Goal: Task Accomplishment & Management: Complete application form

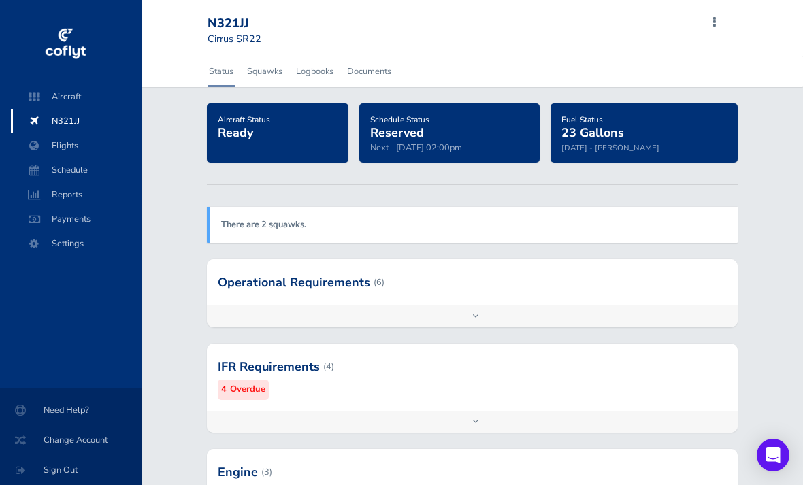
click at [405, 223] on div "There are 2 squawks." at bounding box center [472, 224] width 531 height 35
click at [67, 144] on span "Flights" at bounding box center [75, 145] width 103 height 24
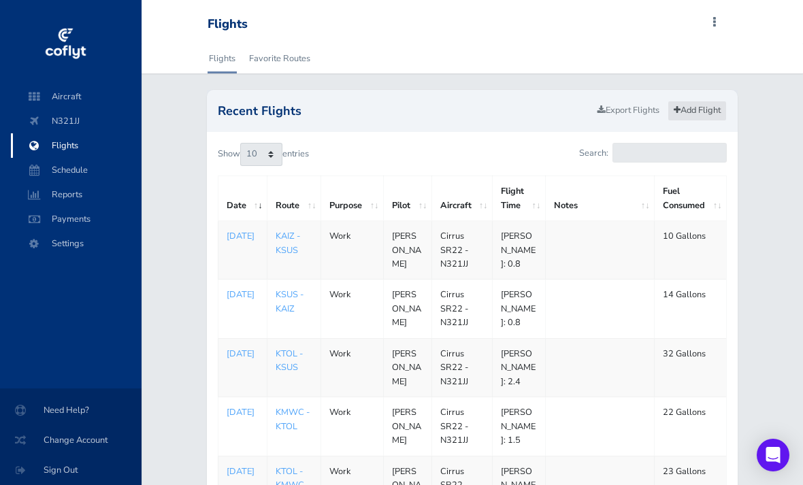
click at [694, 106] on link "Add Flight" at bounding box center [696, 111] width 59 height 20
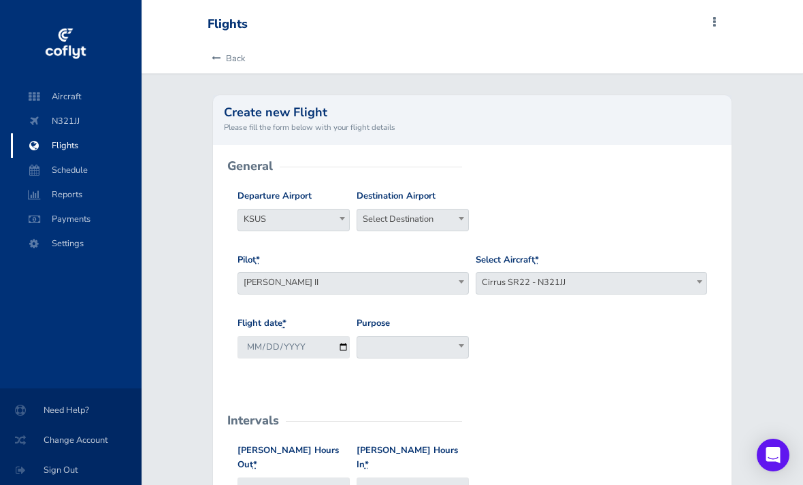
click at [341, 218] on b at bounding box center [341, 218] width 5 height 3
type input "ktol"
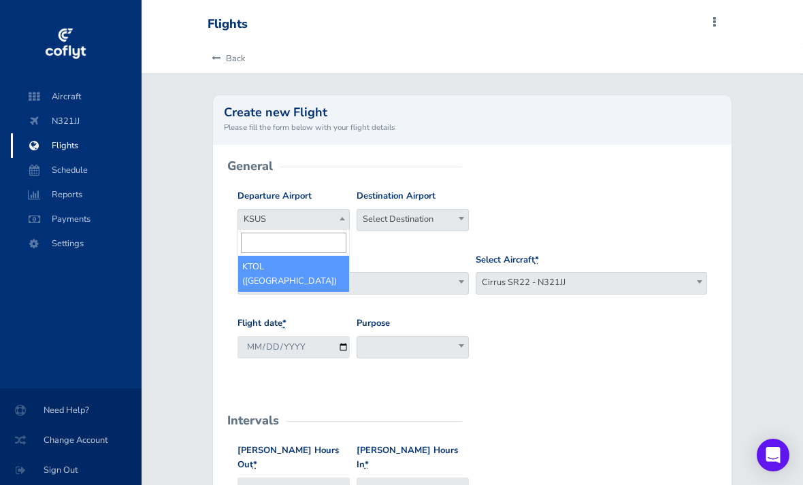
select select "KTOL"
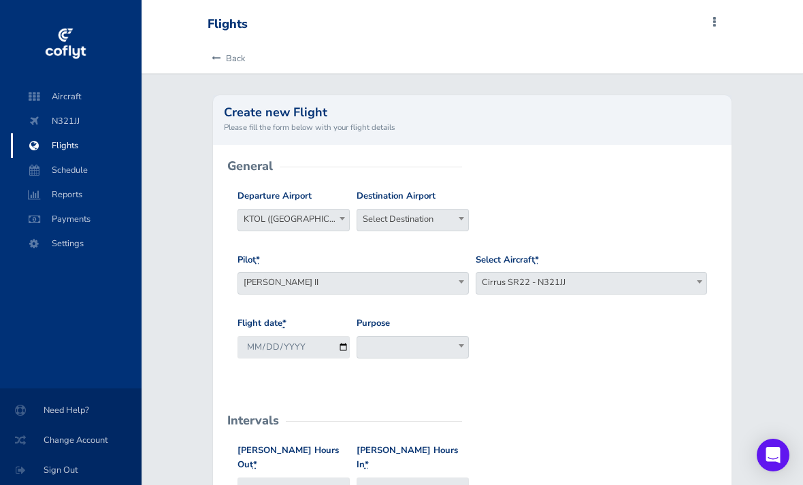
click at [413, 227] on span "Select Destination" at bounding box center [412, 218] width 111 height 19
type input "5b2"
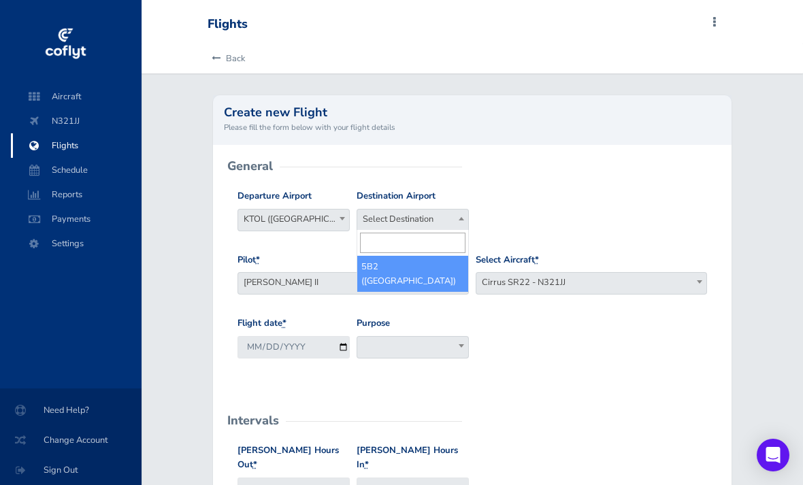
select select "5B2"
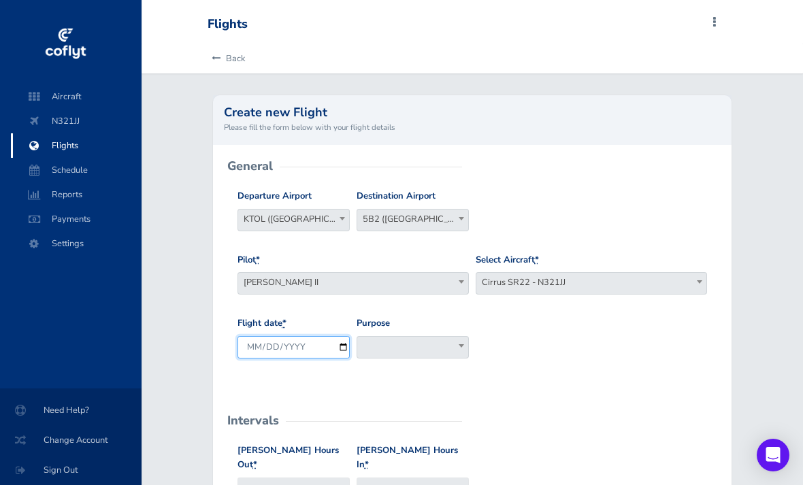
click at [322, 345] on input "2025-08-11" at bounding box center [293, 347] width 112 height 22
type input "2025-08-09"
click at [431, 341] on span at bounding box center [412, 347] width 112 height 22
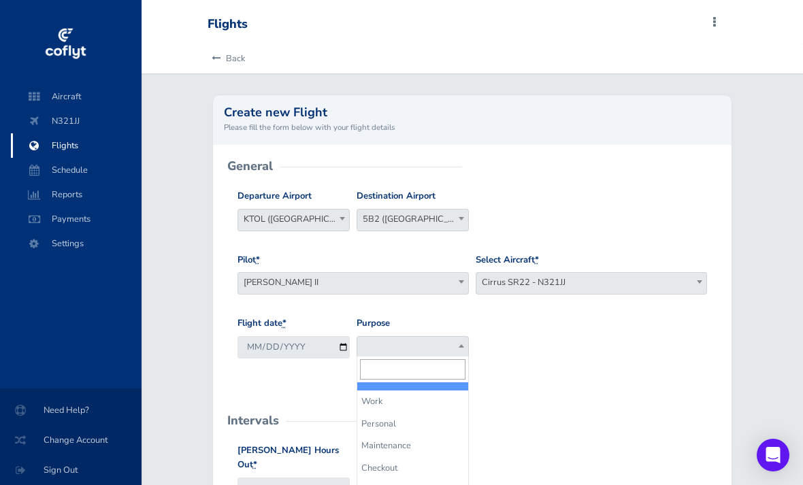
select select "Personal"
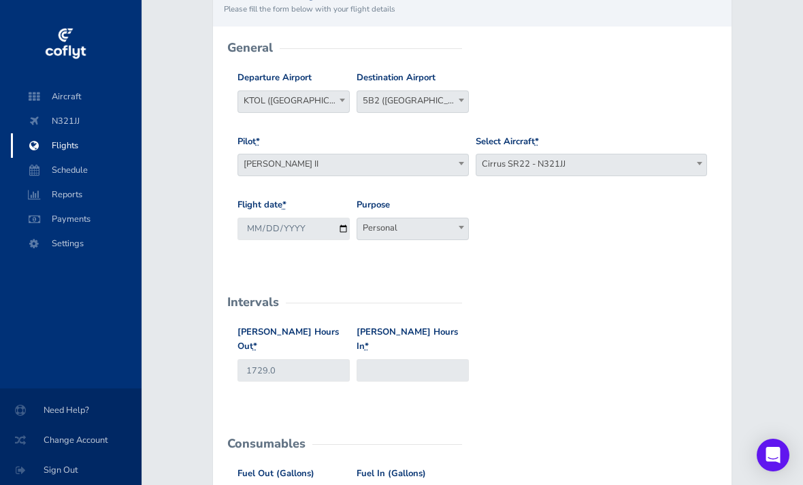
scroll to position [134, 0]
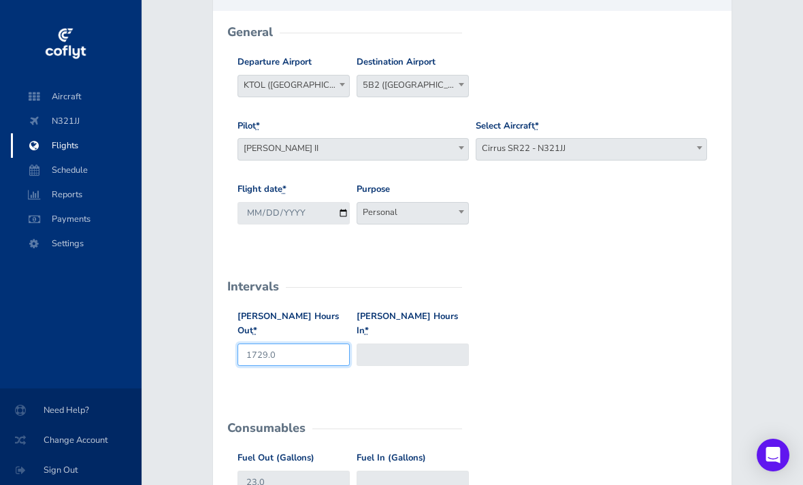
click at [304, 343] on input "1729.0" at bounding box center [293, 354] width 112 height 22
type input "1733.4"
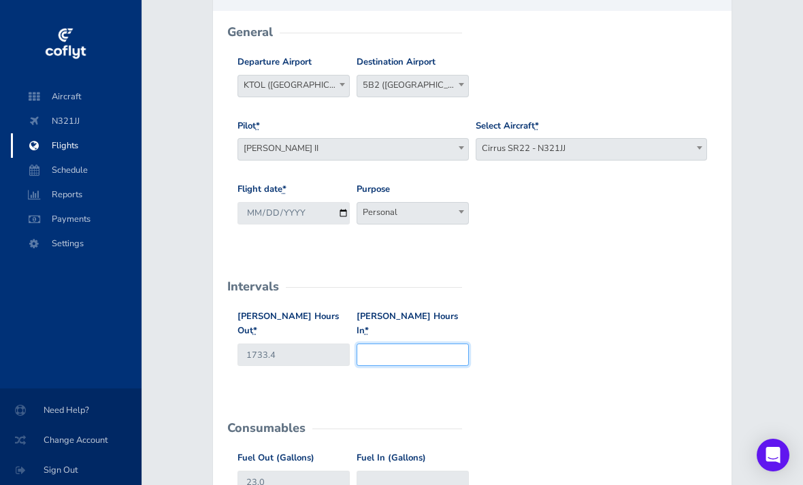
click at [428, 343] on input "Hobbs Hours In *" at bounding box center [412, 354] width 112 height 22
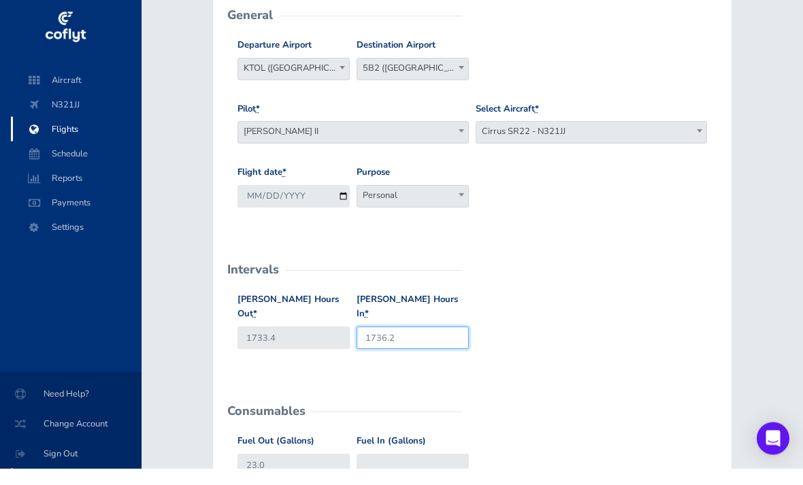
scroll to position [139, 0]
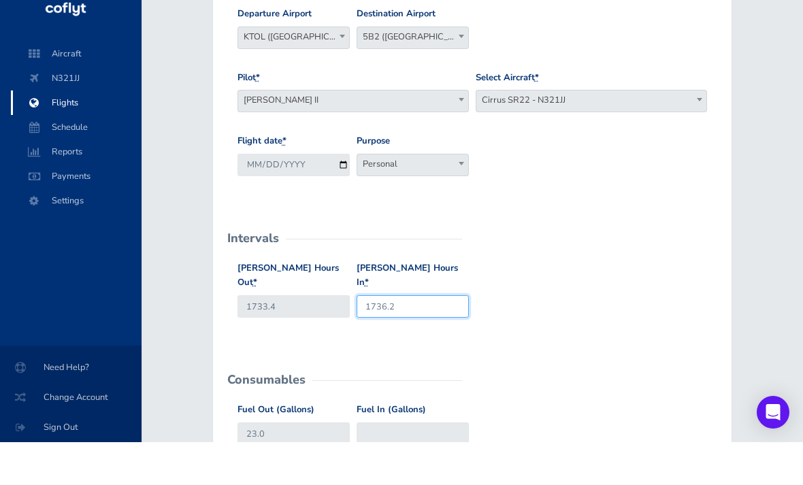
type input "1736.2"
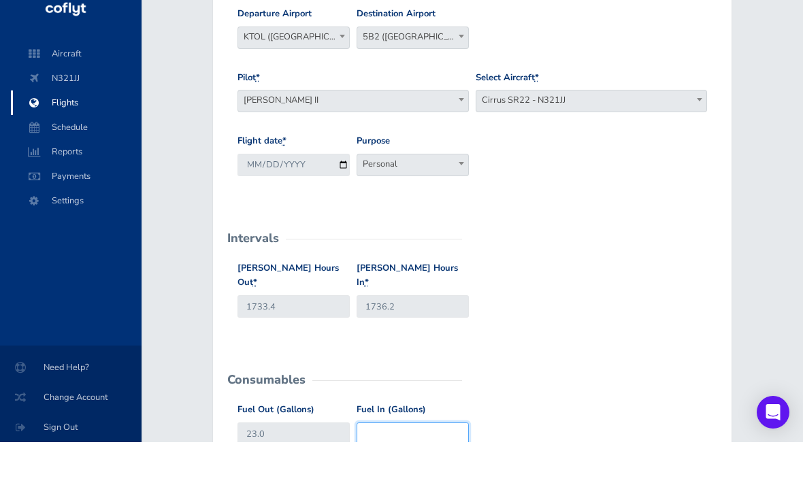
click at [399, 465] on input "Fuel In (Gallons)" at bounding box center [412, 476] width 112 height 22
click at [304, 465] on input "23.0" at bounding box center [293, 476] width 112 height 22
type input "2"
type input "81"
click at [423, 465] on input "Fuel In (Gallons)" at bounding box center [412, 476] width 112 height 22
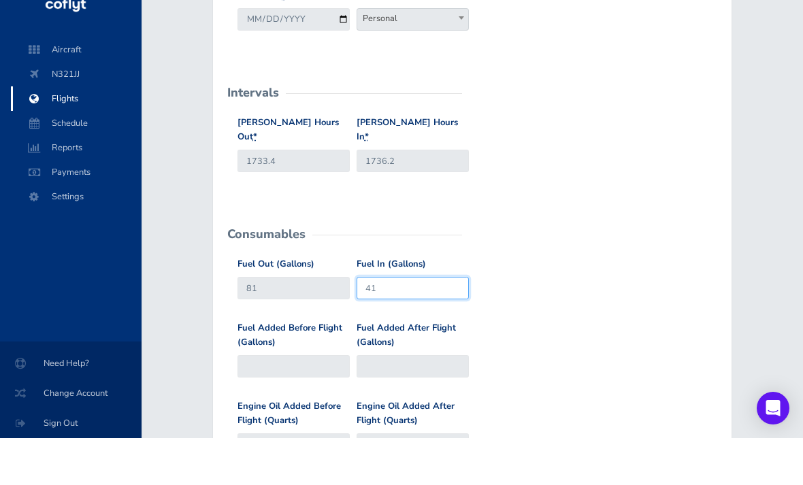
scroll to position [283, 0]
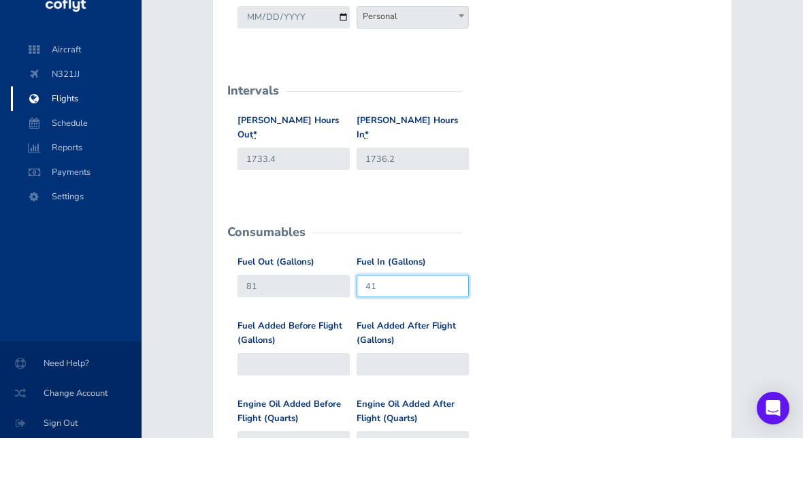
type input "41"
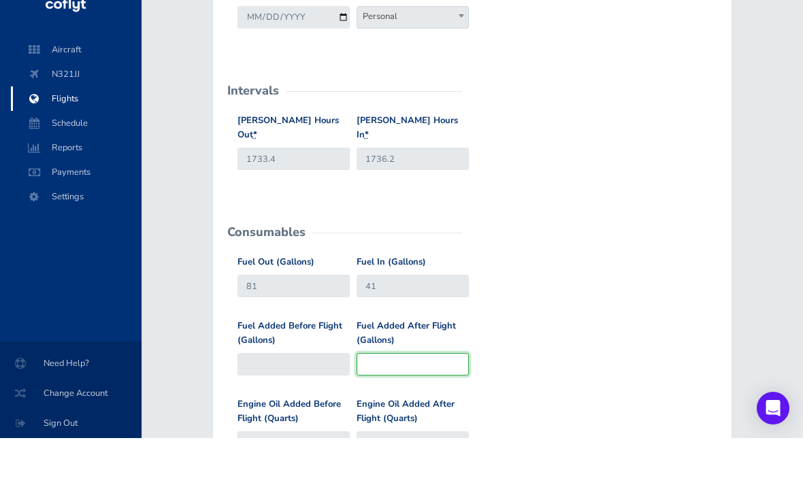
click at [407, 400] on input "Fuel Added After Flight (Gallons)" at bounding box center [412, 411] width 112 height 22
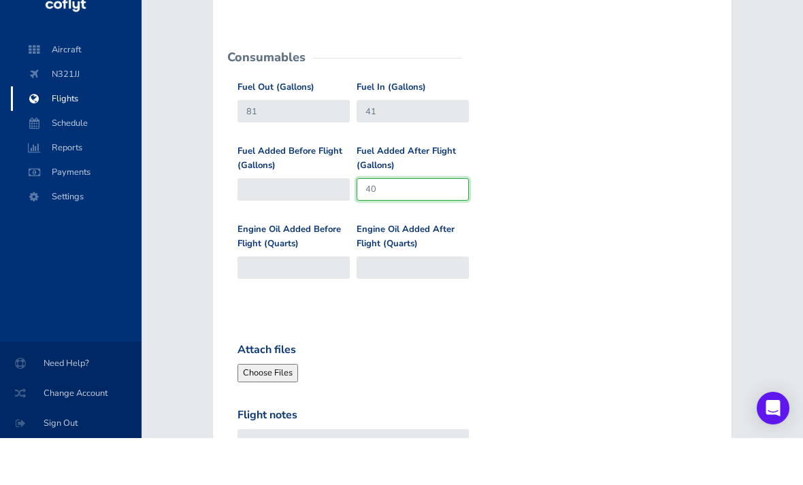
scroll to position [563, 0]
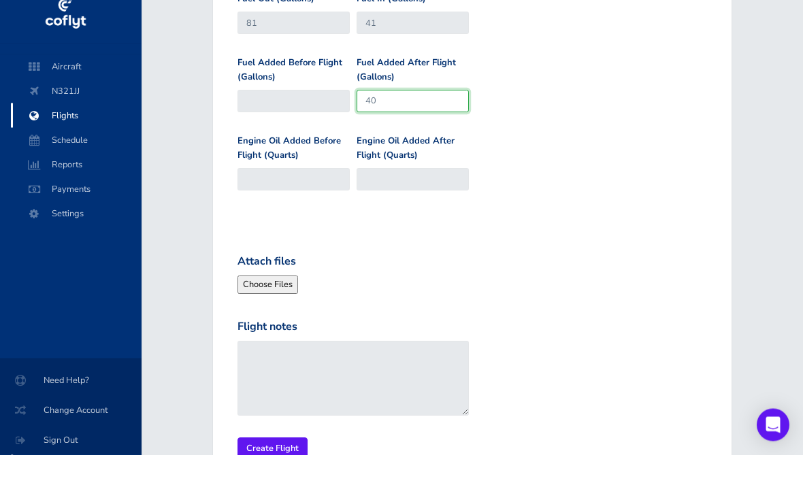
type input "40"
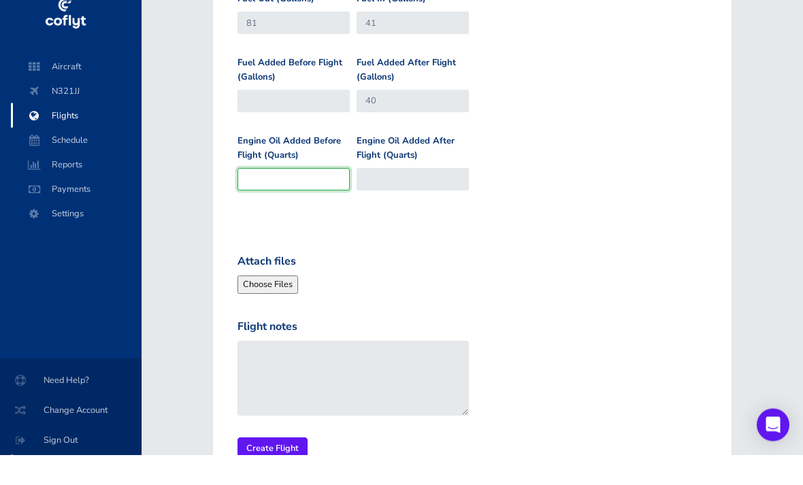
click at [319, 199] on input "Engine Oil Added Before Flight (Quarts)" at bounding box center [293, 210] width 112 height 22
type input "1"
click at [275, 468] on input "Create Flight" at bounding box center [272, 479] width 70 height 22
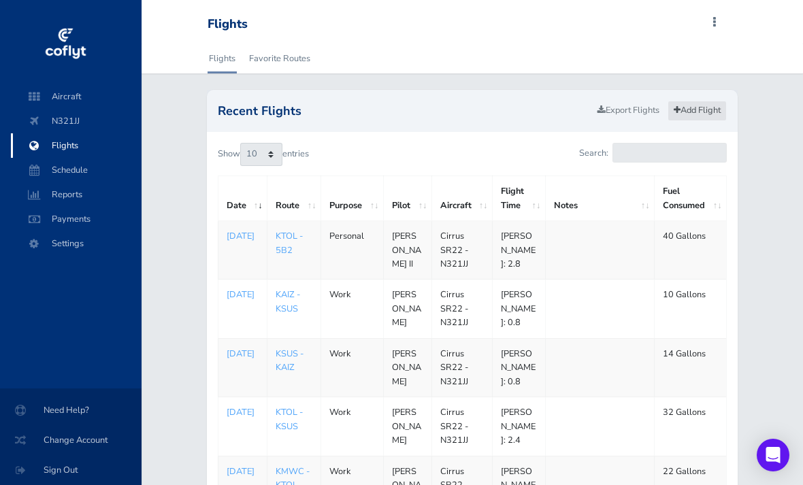
click at [692, 110] on link "Add Flight" at bounding box center [696, 111] width 59 height 20
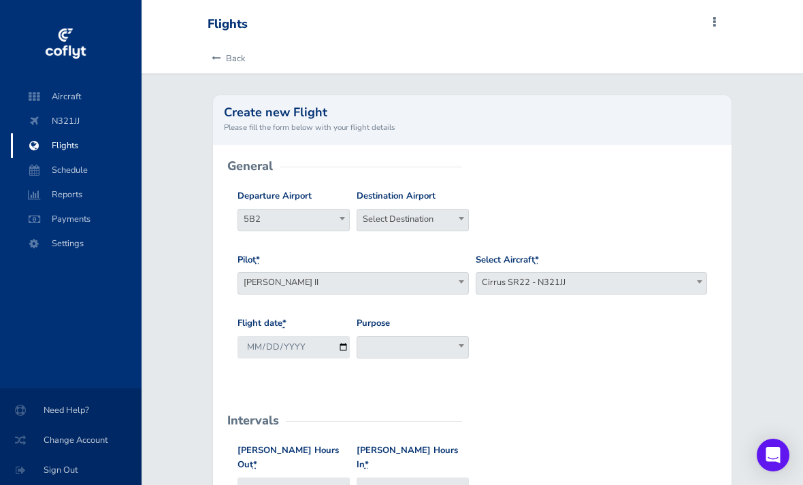
click at [451, 219] on span "Select Destination" at bounding box center [412, 218] width 111 height 19
type input "ktol"
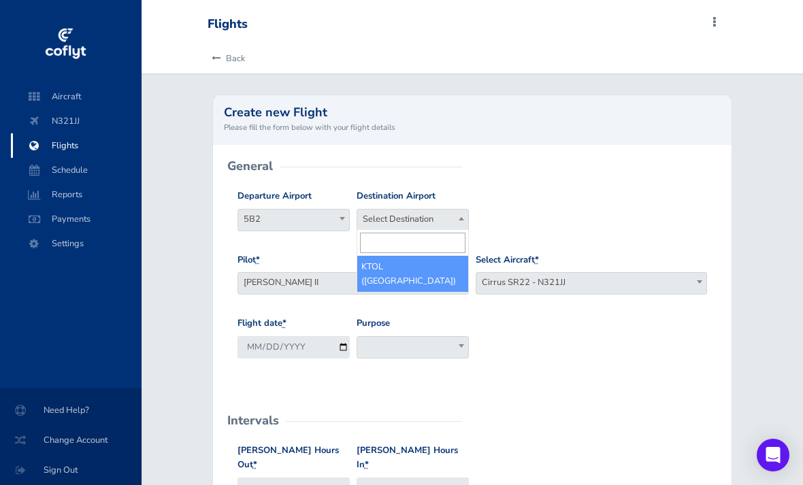
select select "KTOL"
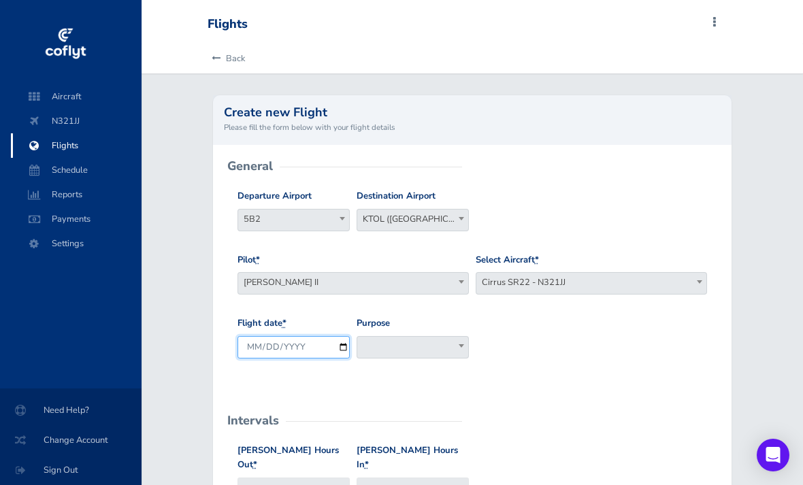
click at [322, 348] on input "2025-08-11" at bounding box center [293, 347] width 112 height 22
type input "2025-08-12"
click at [431, 348] on span at bounding box center [412, 347] width 112 height 22
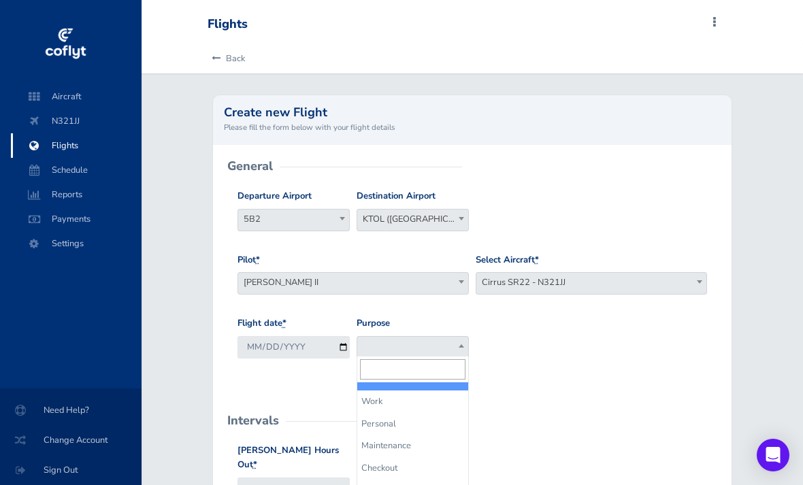
select select "Personal"
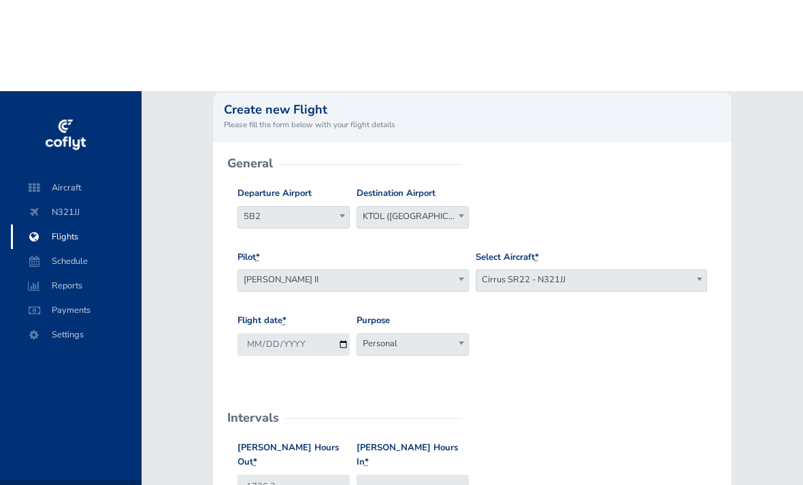
scroll to position [111, 0]
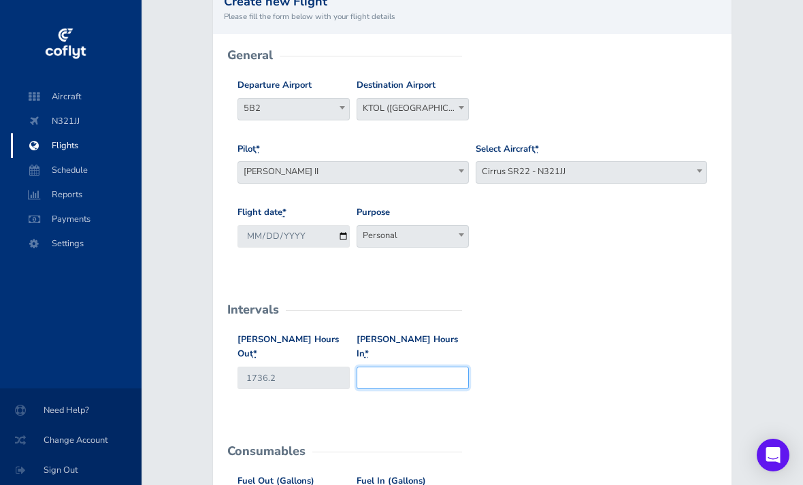
click at [405, 367] on input "Hobbs Hours In *" at bounding box center [412, 378] width 112 height 22
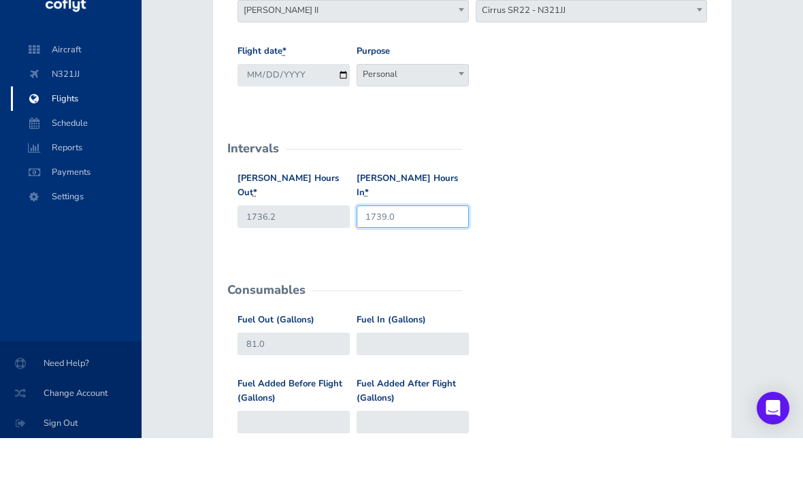
scroll to position [239, 0]
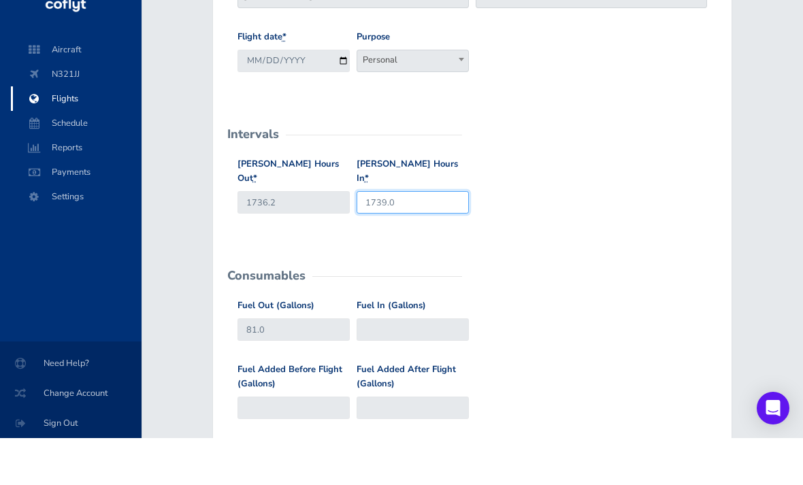
type input "1739.0"
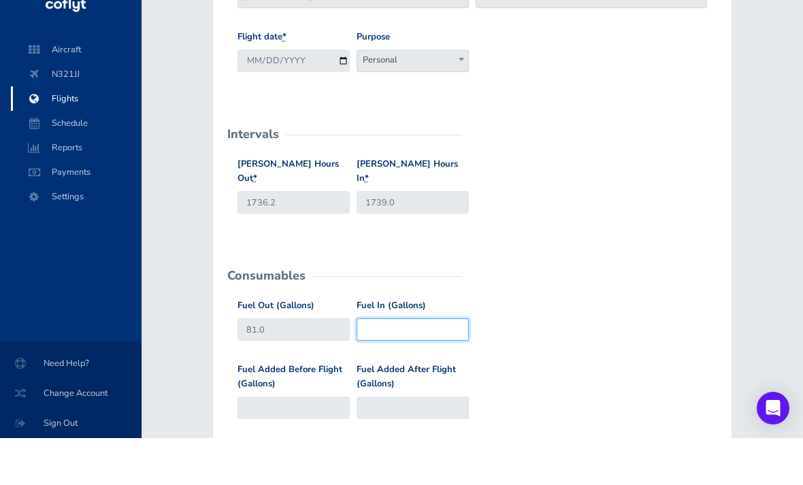
click at [412, 365] on input "Fuel In (Gallons)" at bounding box center [412, 376] width 112 height 22
type input "36"
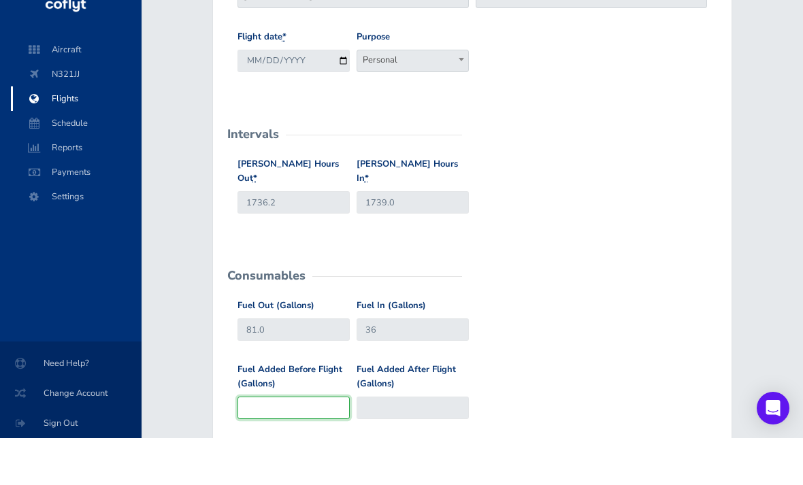
click at [312, 443] on input "Fuel Added Before Flight (Gallons)" at bounding box center [293, 454] width 112 height 22
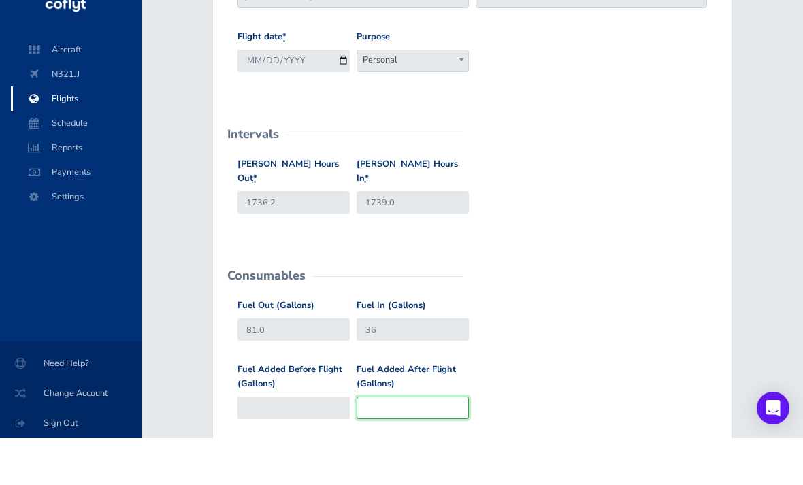
click at [403, 443] on input "Fuel Added After Flight (Gallons)" at bounding box center [412, 454] width 112 height 22
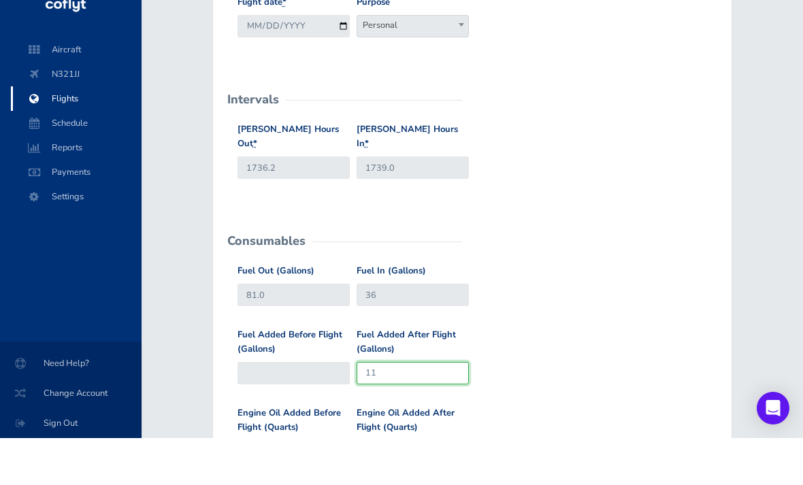
scroll to position [305, 0]
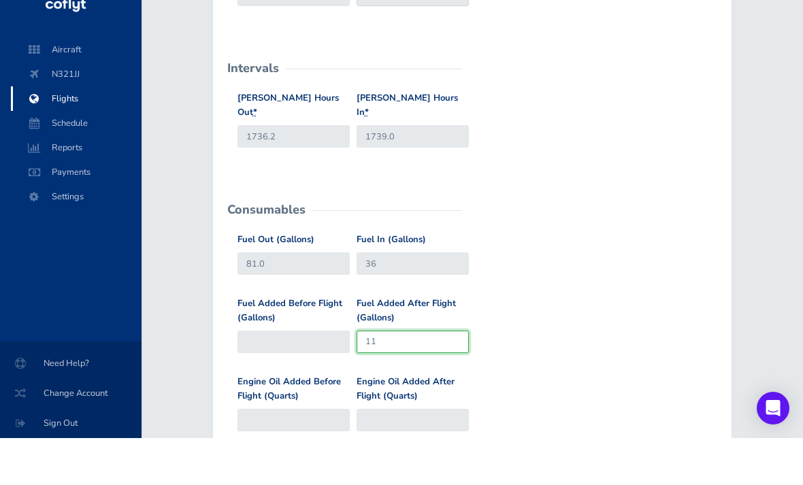
type input "11"
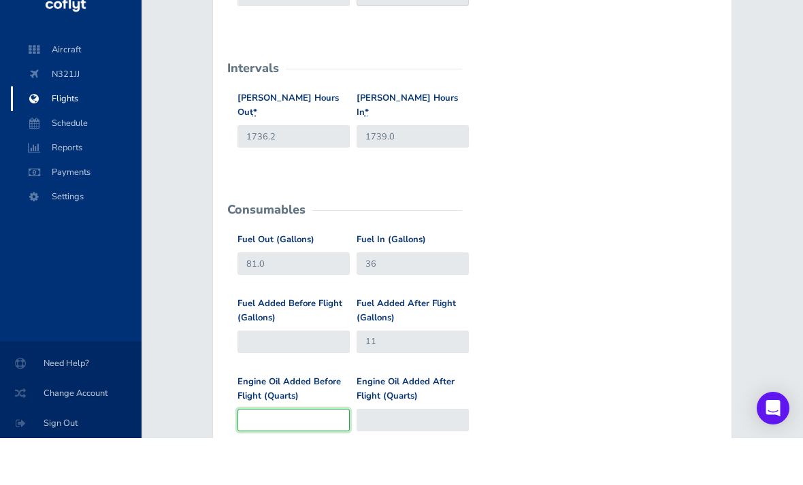
click at [304, 456] on input "Engine Oil Added Before Flight (Quarts)" at bounding box center [293, 467] width 112 height 22
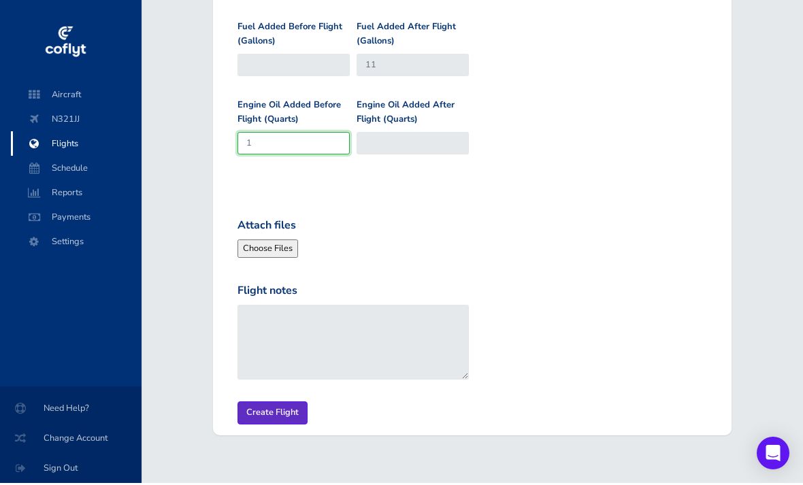
type input "1"
click at [275, 403] on input "Create Flight" at bounding box center [272, 414] width 70 height 22
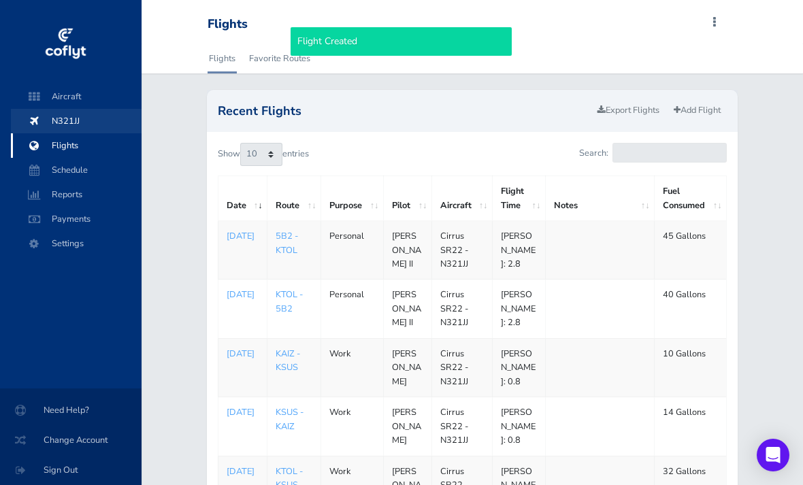
click at [69, 124] on span "N321JJ" at bounding box center [75, 121] width 103 height 24
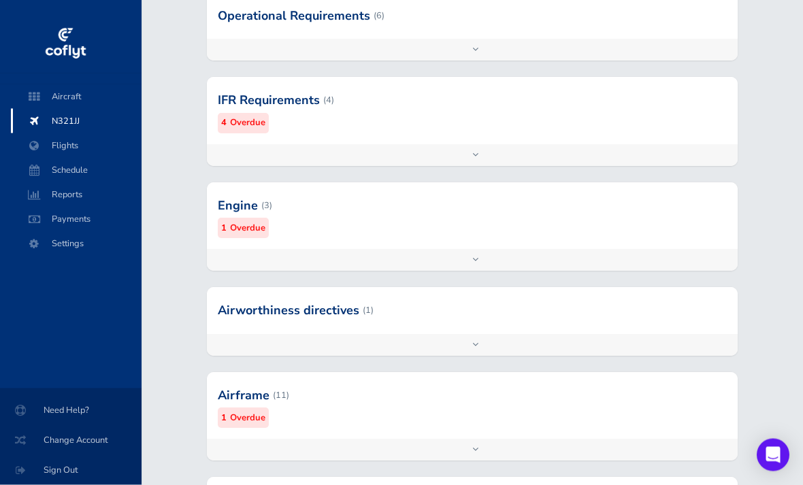
click at [257, 224] on small "Overdue" at bounding box center [247, 229] width 35 height 14
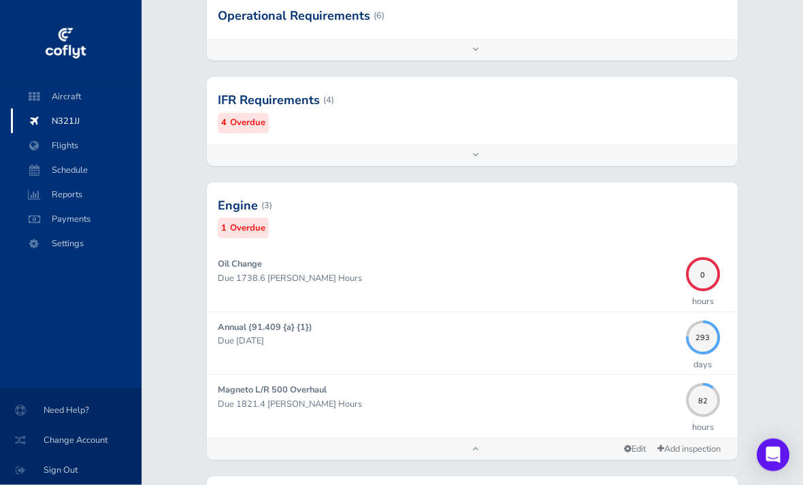
scroll to position [267, 0]
